Goal: Transaction & Acquisition: Purchase product/service

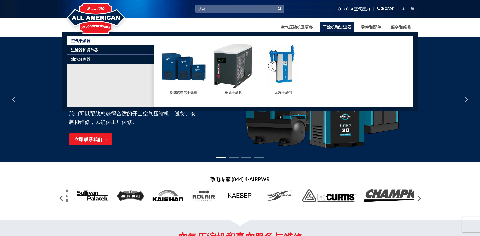
click at [342, 29] on link "干燥机和过滤器" at bounding box center [337, 27] width 34 height 10
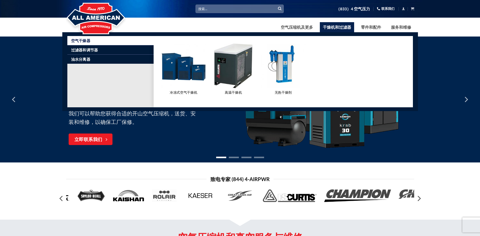
click at [342, 29] on link "干燥机和过滤器" at bounding box center [337, 27] width 34 height 10
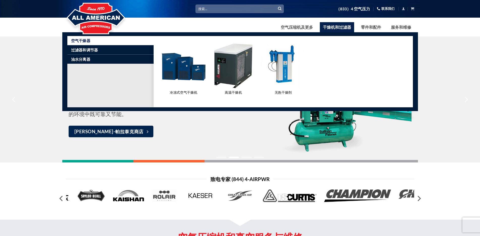
click at [238, 77] on img "访问产品类别高温干燥机" at bounding box center [233, 66] width 45 height 45
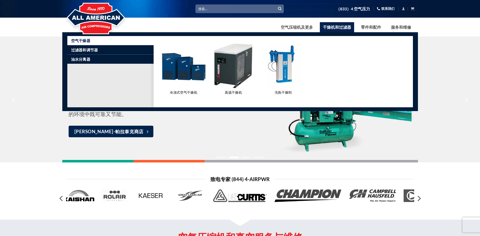
click at [238, 77] on img "访问产品类别高温干燥机" at bounding box center [233, 66] width 45 height 45
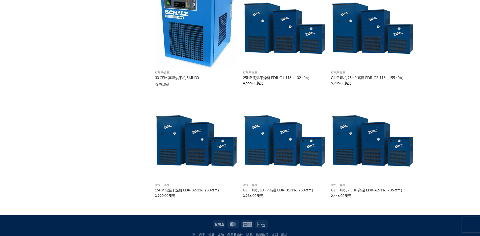
scroll to position [275, 0]
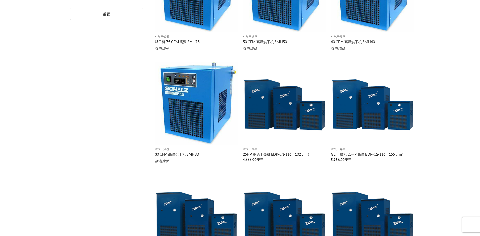
click at [361, 125] on img "GL 干燥机 25HP 高温 EDR-C2-116（155 cfm）" at bounding box center [372, 103] width 83 height 83
